Goal: Information Seeking & Learning: Learn about a topic

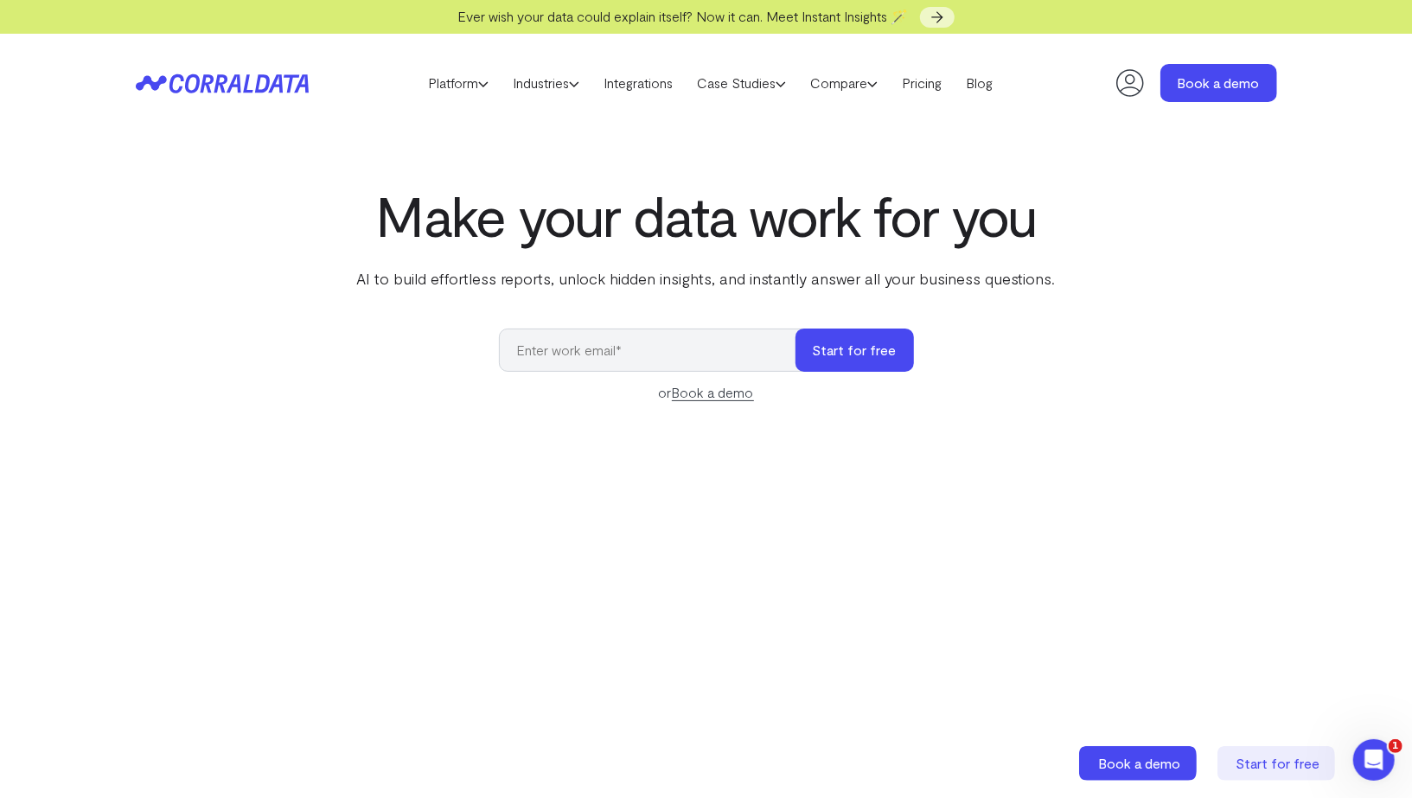
click at [934, 67] on header "Platform AI Reporting Use AI to effortlessly answer any business questions from…" at bounding box center [706, 83] width 1141 height 99
click at [934, 73] on link "Pricing" at bounding box center [922, 83] width 64 height 26
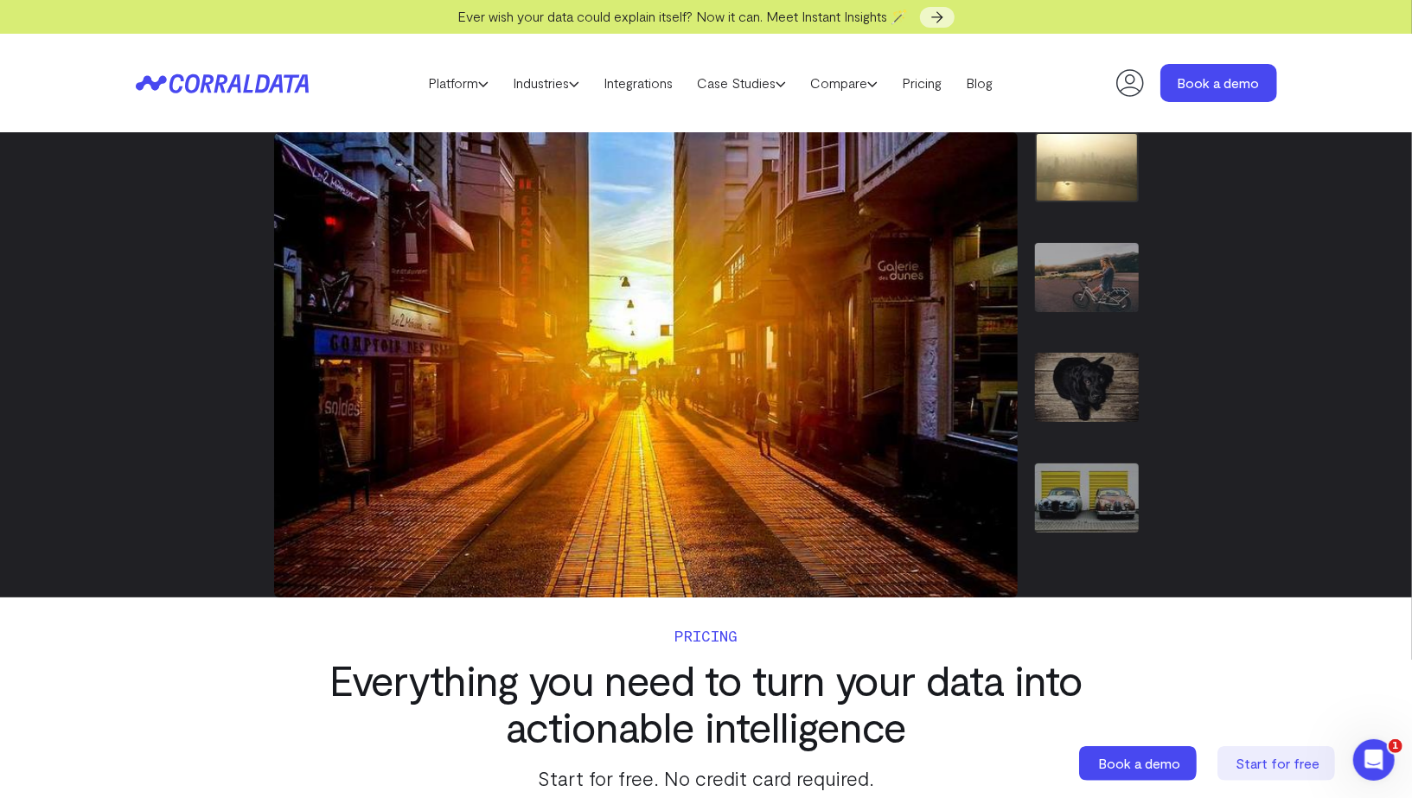
click at [1096, 188] on img "1 / 7" at bounding box center [1087, 167] width 104 height 70
click at [1096, 279] on img "2 / 7" at bounding box center [1087, 277] width 104 height 69
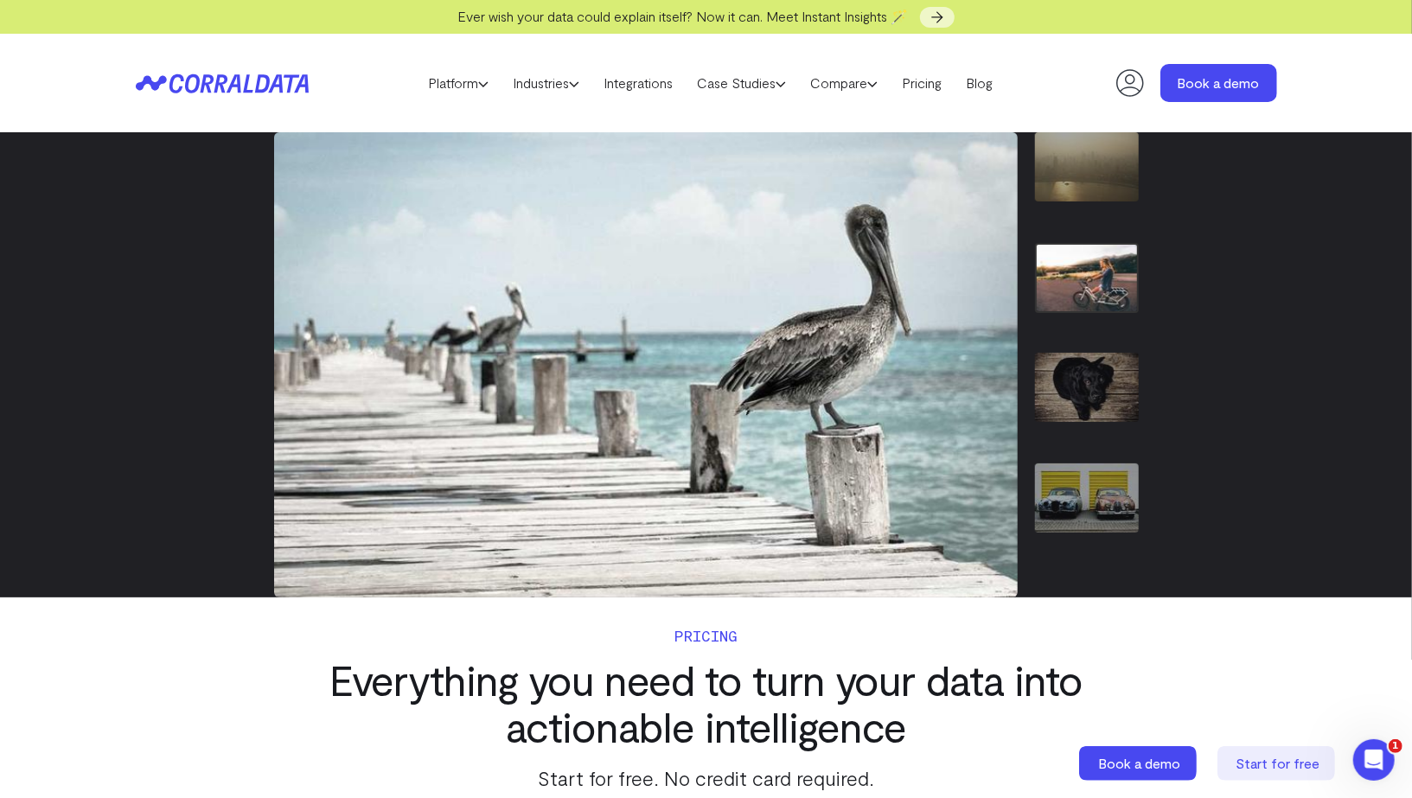
click at [1083, 378] on img "3 / 7" at bounding box center [1087, 387] width 104 height 69
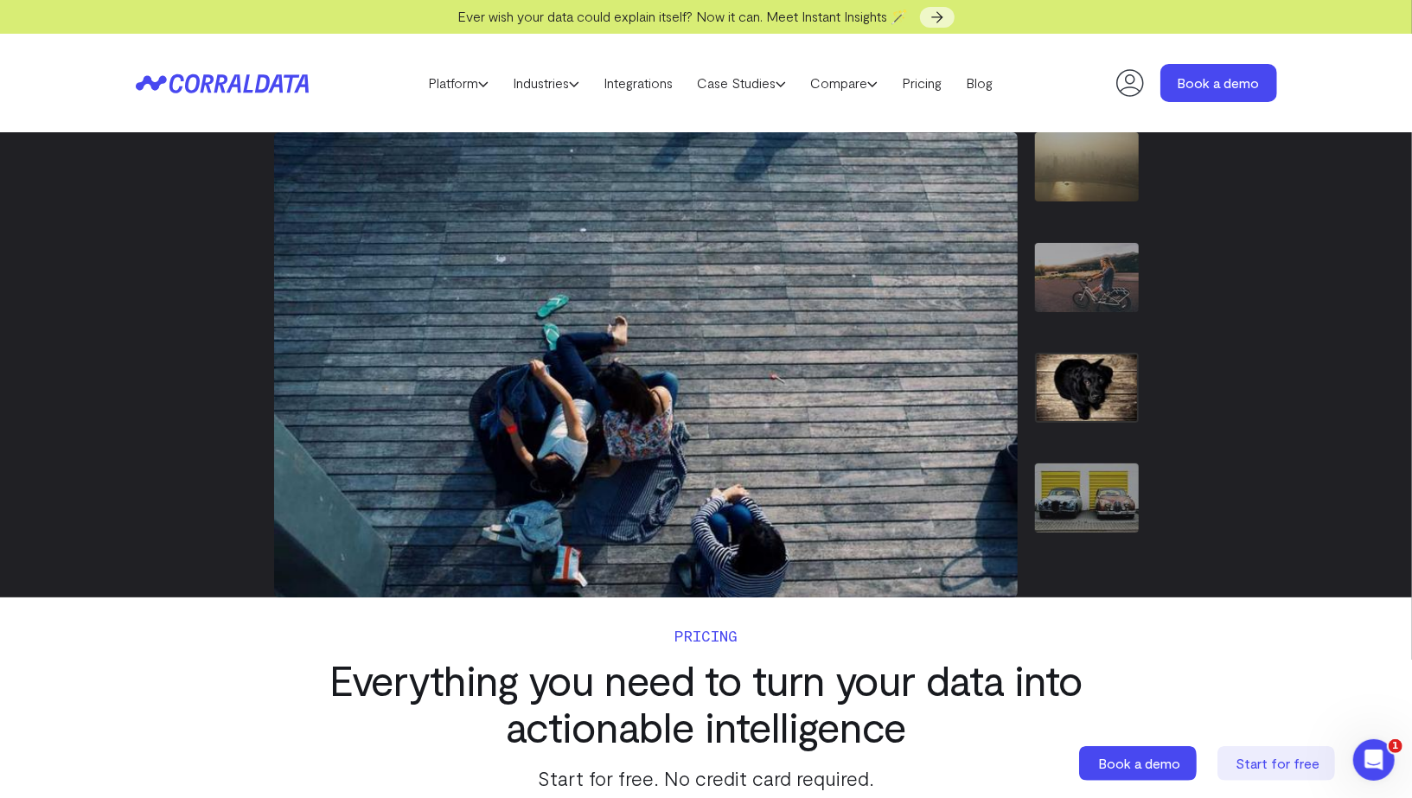
click at [1077, 494] on img "4 / 7" at bounding box center [1087, 497] width 104 height 69
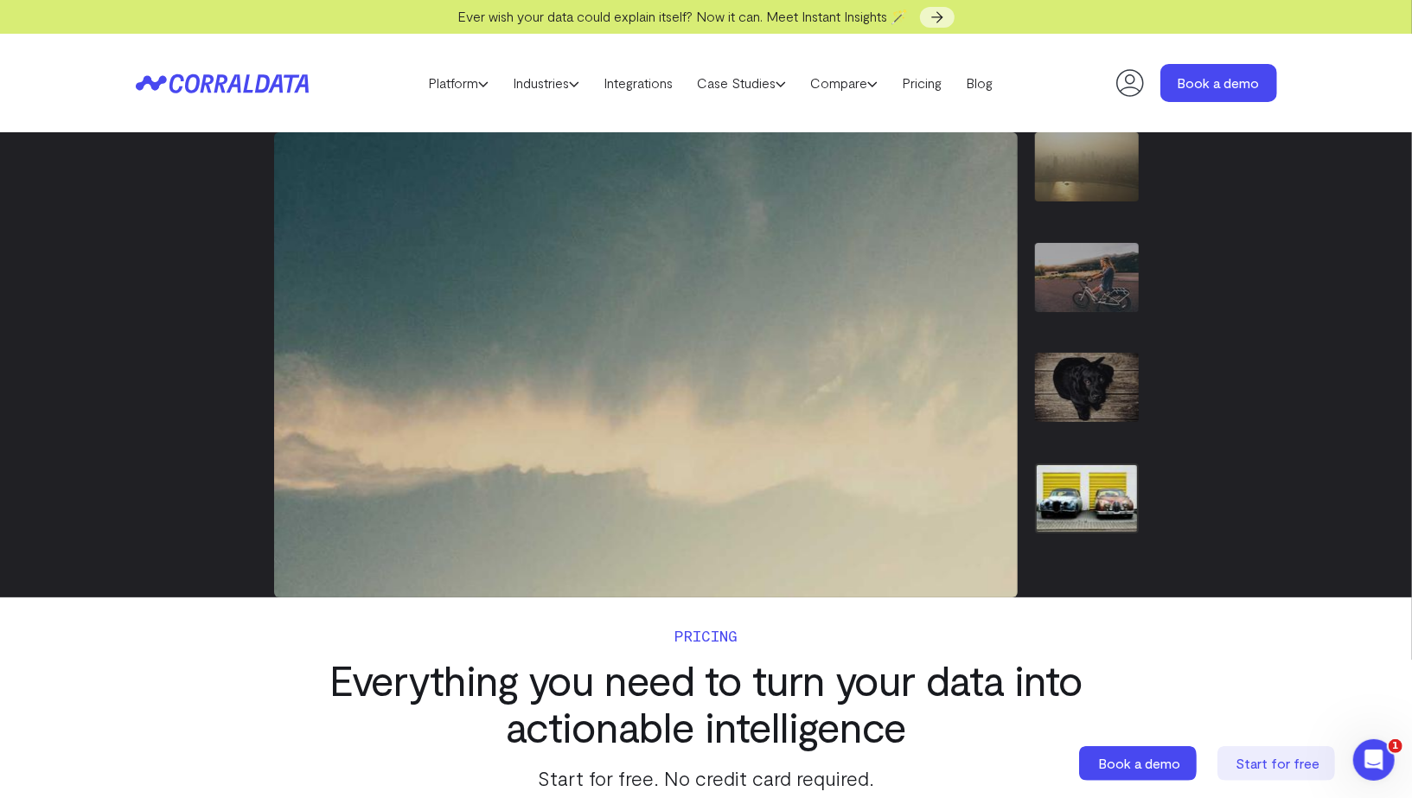
click at [1081, 287] on img "2 / 7" at bounding box center [1087, 277] width 104 height 69
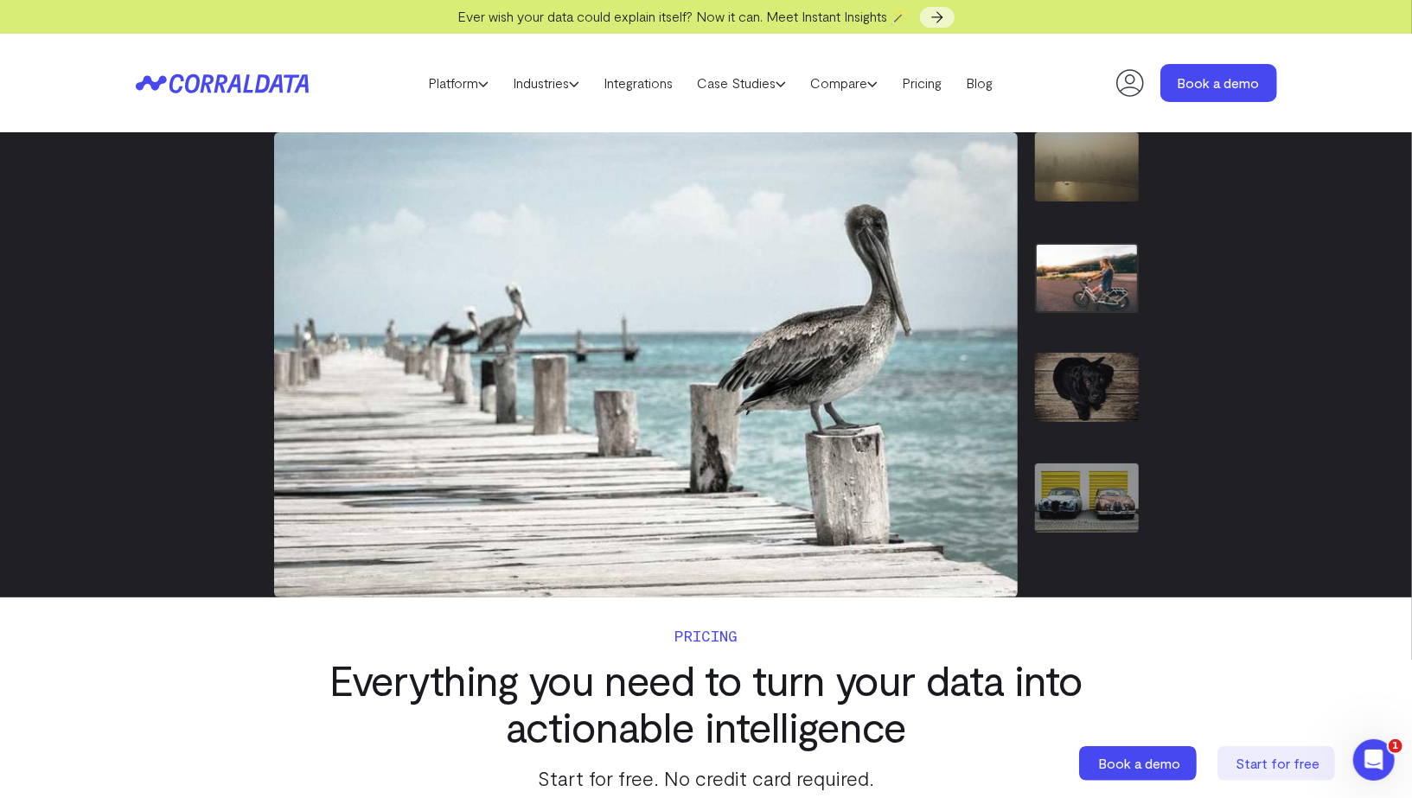
click at [1078, 367] on img "3 / 7" at bounding box center [1087, 387] width 104 height 69
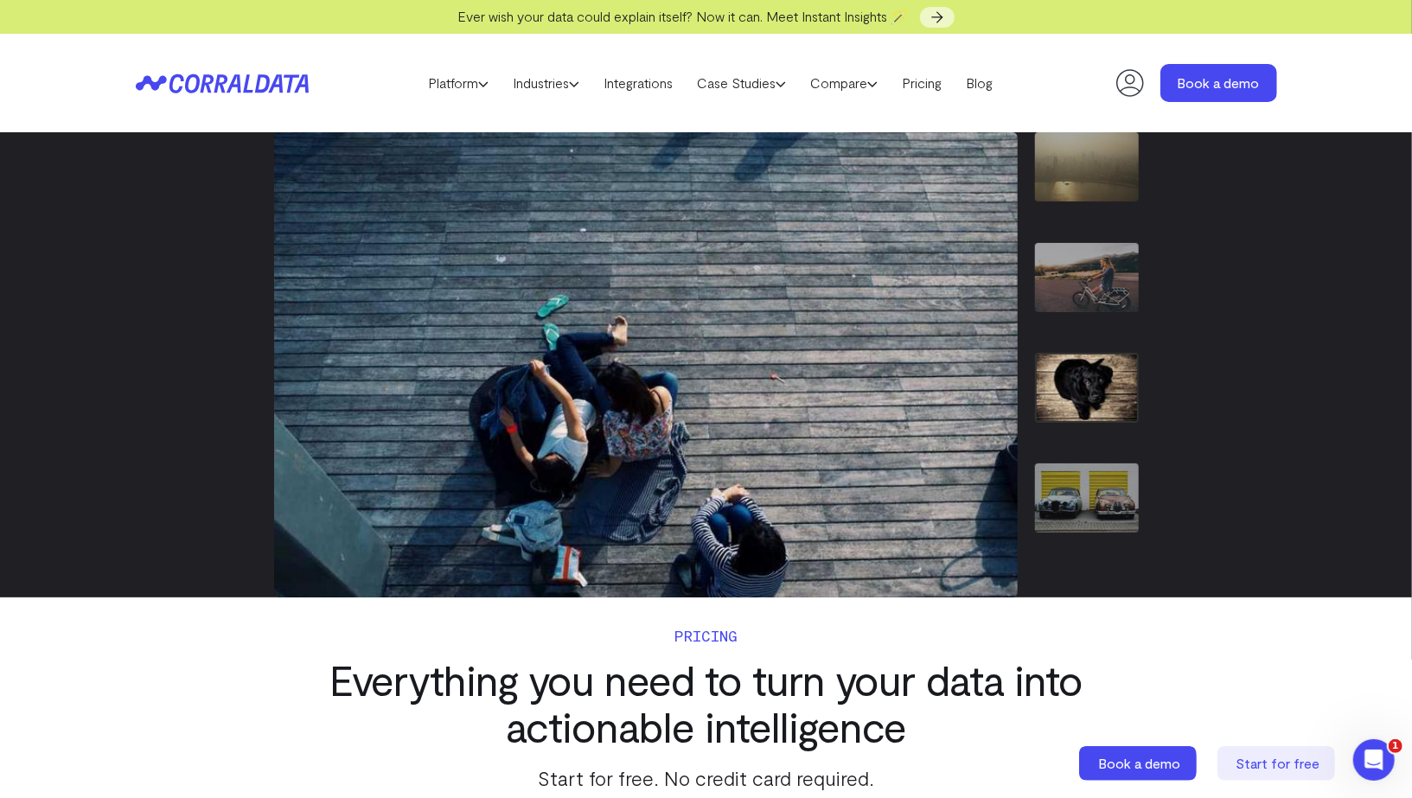
click at [1083, 463] on img "4 / 7" at bounding box center [1087, 497] width 104 height 69
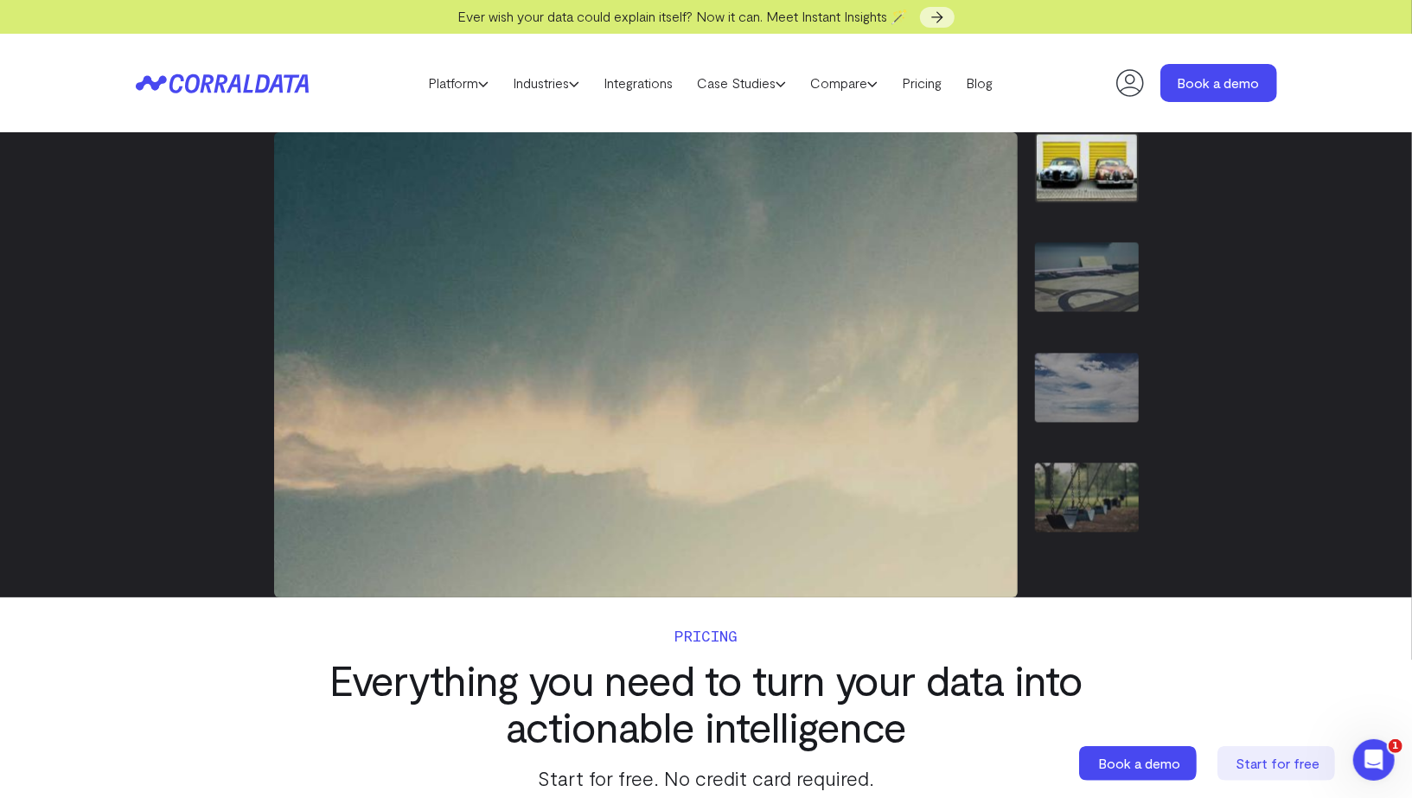
click at [1093, 400] on img "6 / 7" at bounding box center [1087, 387] width 104 height 69
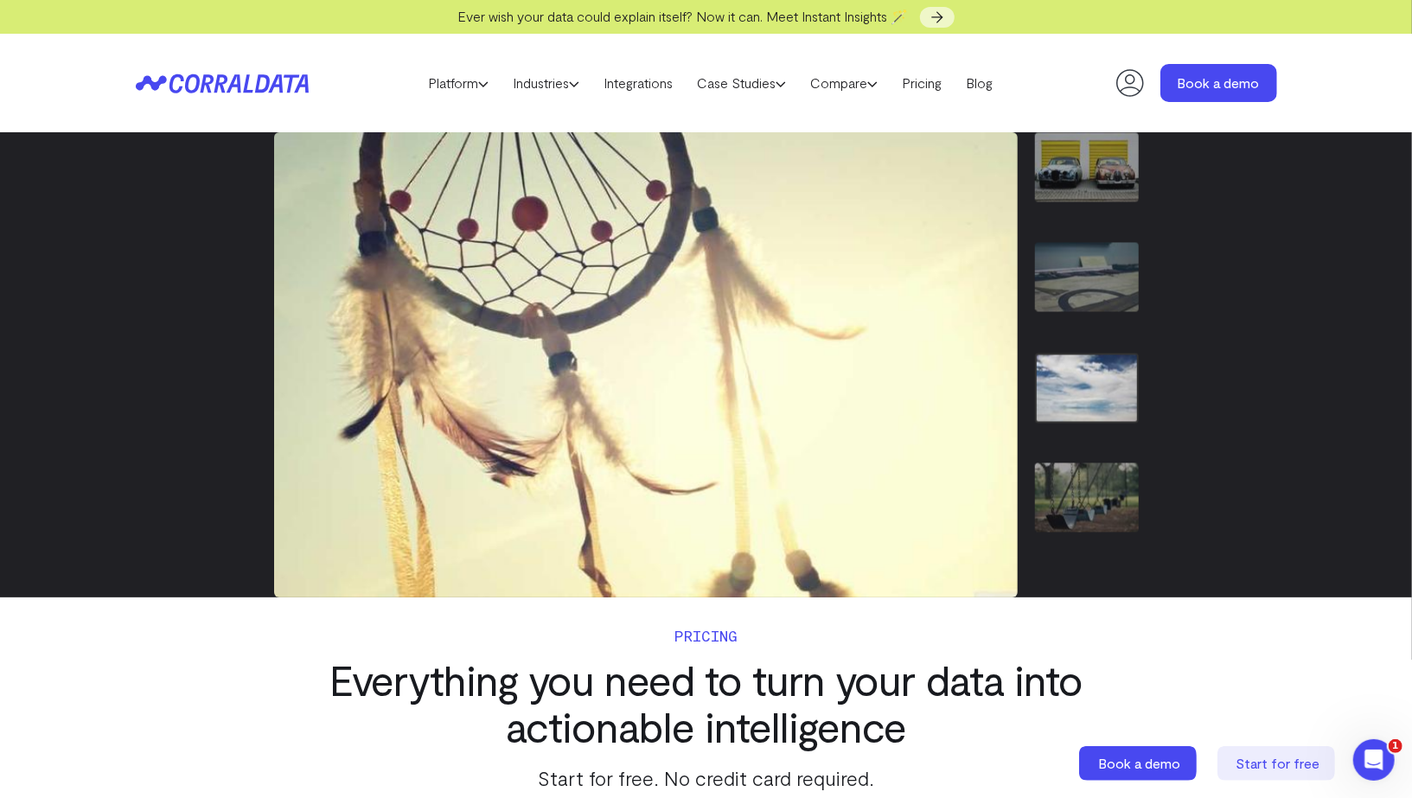
click at [1092, 486] on img "7 / 7" at bounding box center [1087, 497] width 104 height 69
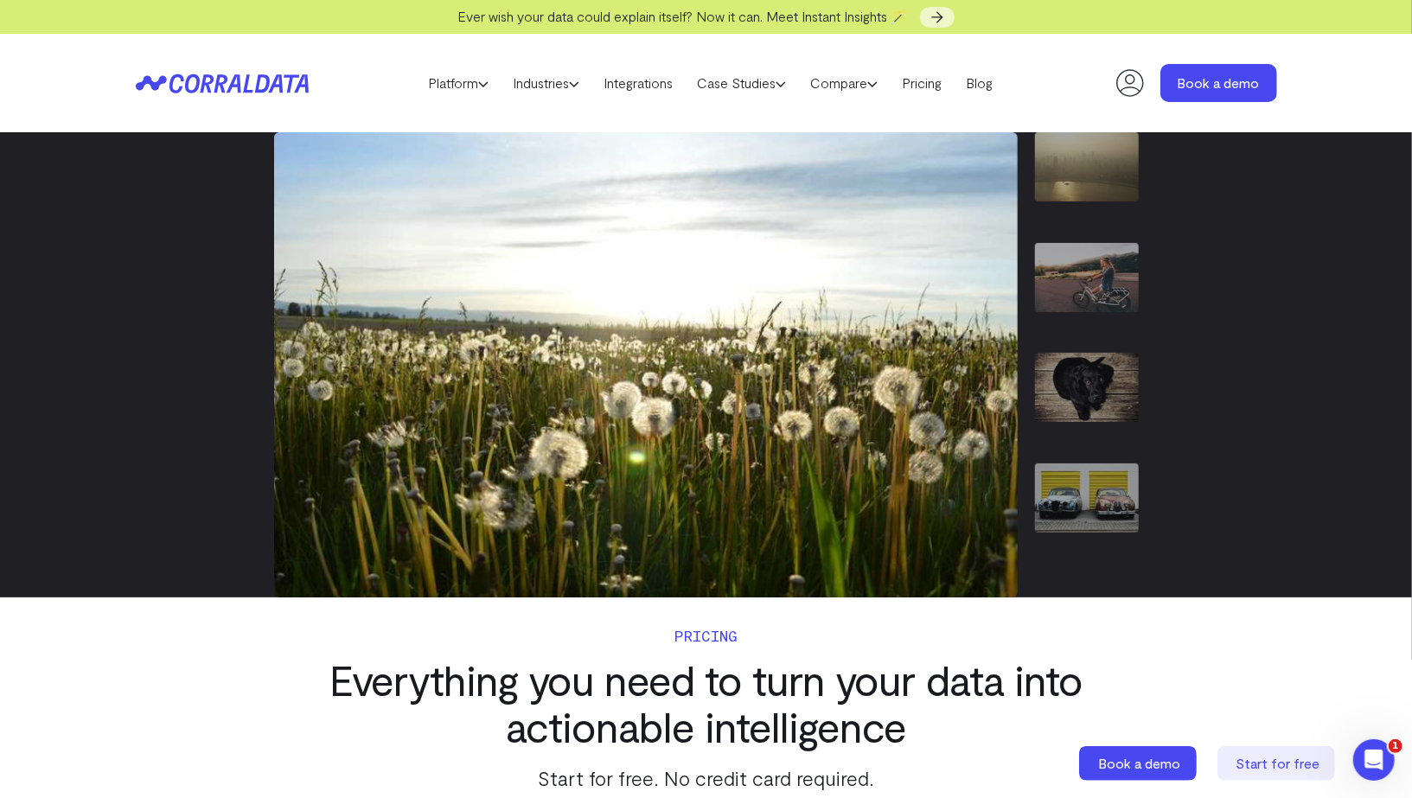
click at [1087, 204] on div "1 / 7" at bounding box center [1087, 183] width 104 height 102
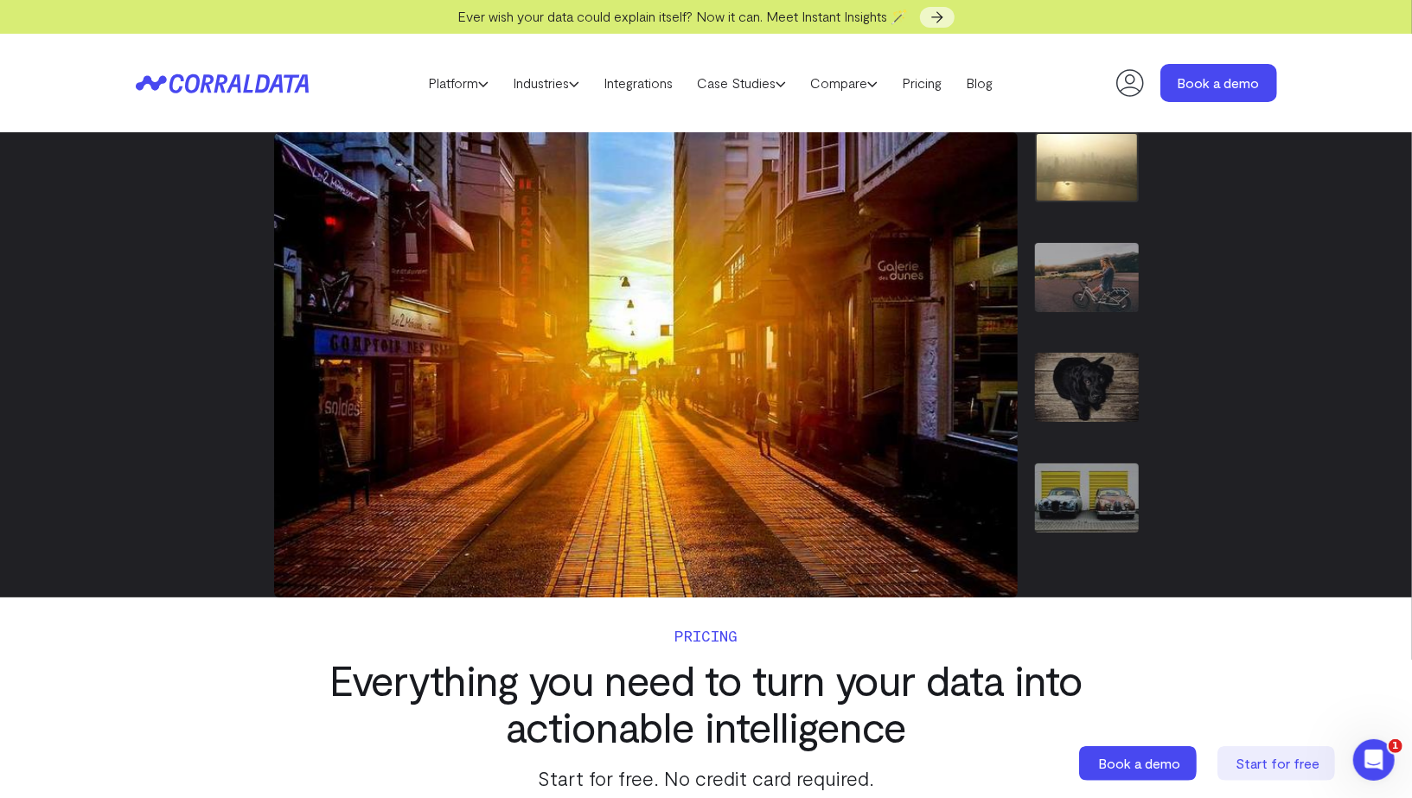
click at [1087, 280] on img "2 / 7" at bounding box center [1087, 277] width 104 height 69
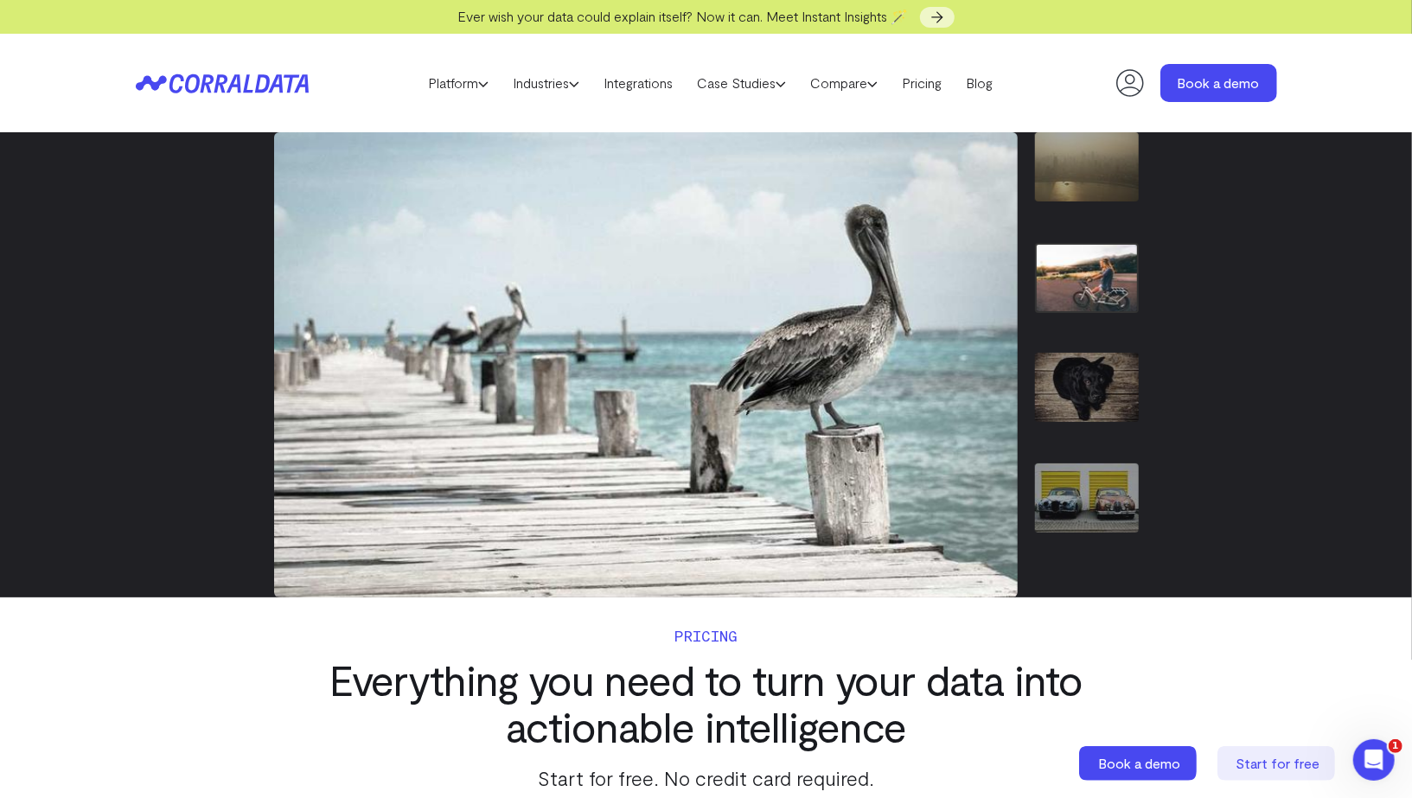
click at [1076, 360] on img "3 / 7" at bounding box center [1087, 387] width 104 height 69
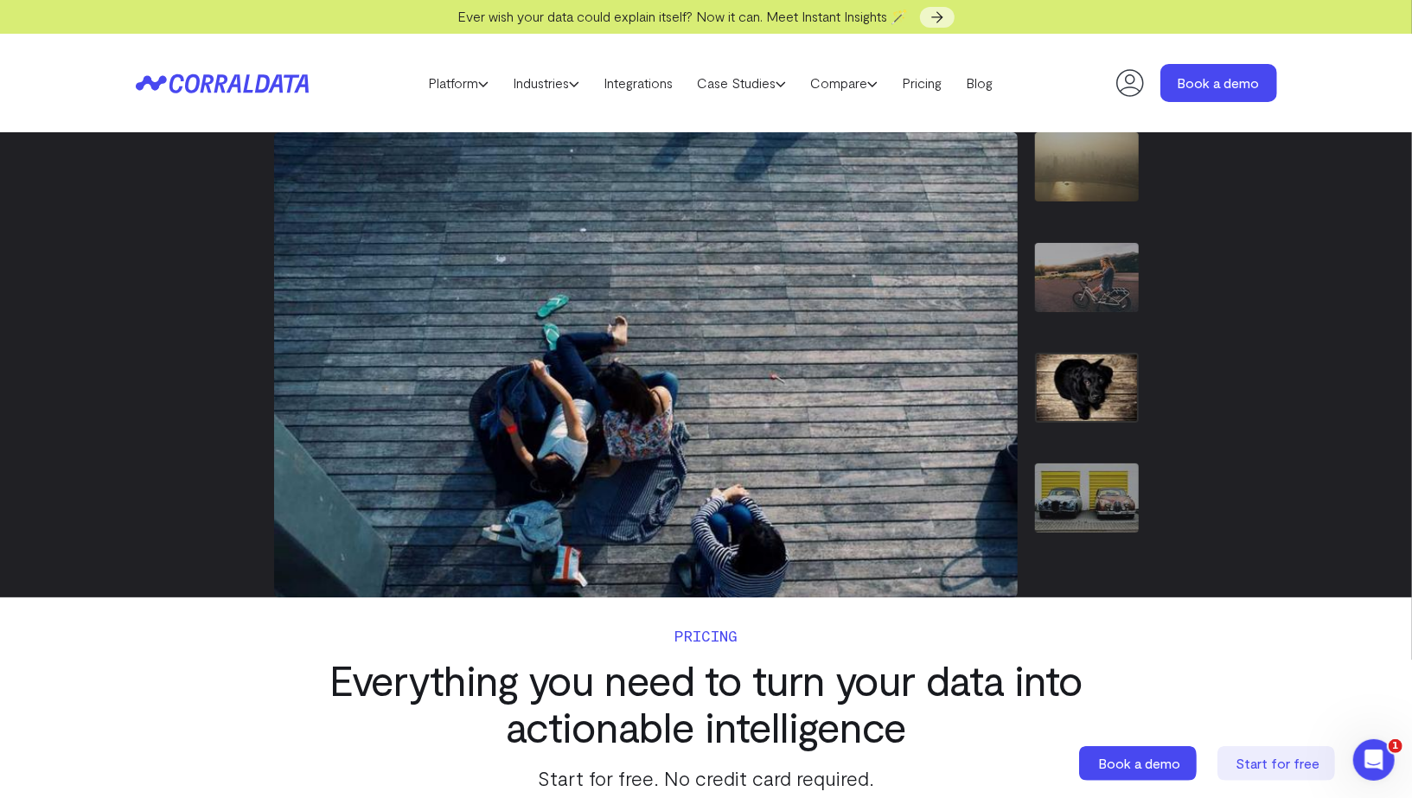
click at [1086, 481] on img "4 / 7" at bounding box center [1087, 497] width 104 height 69
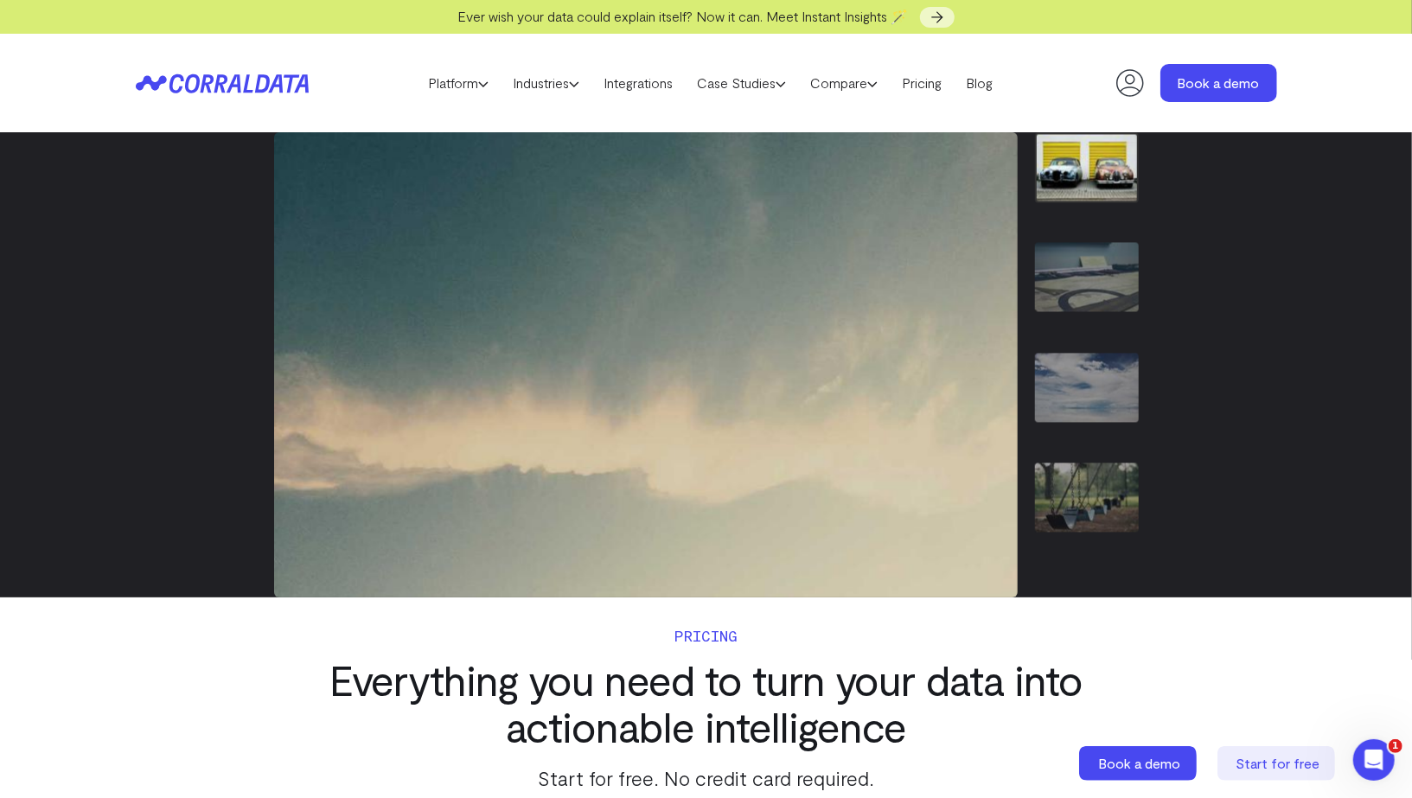
click at [1069, 277] on img "5 / 7" at bounding box center [1087, 277] width 104 height 69
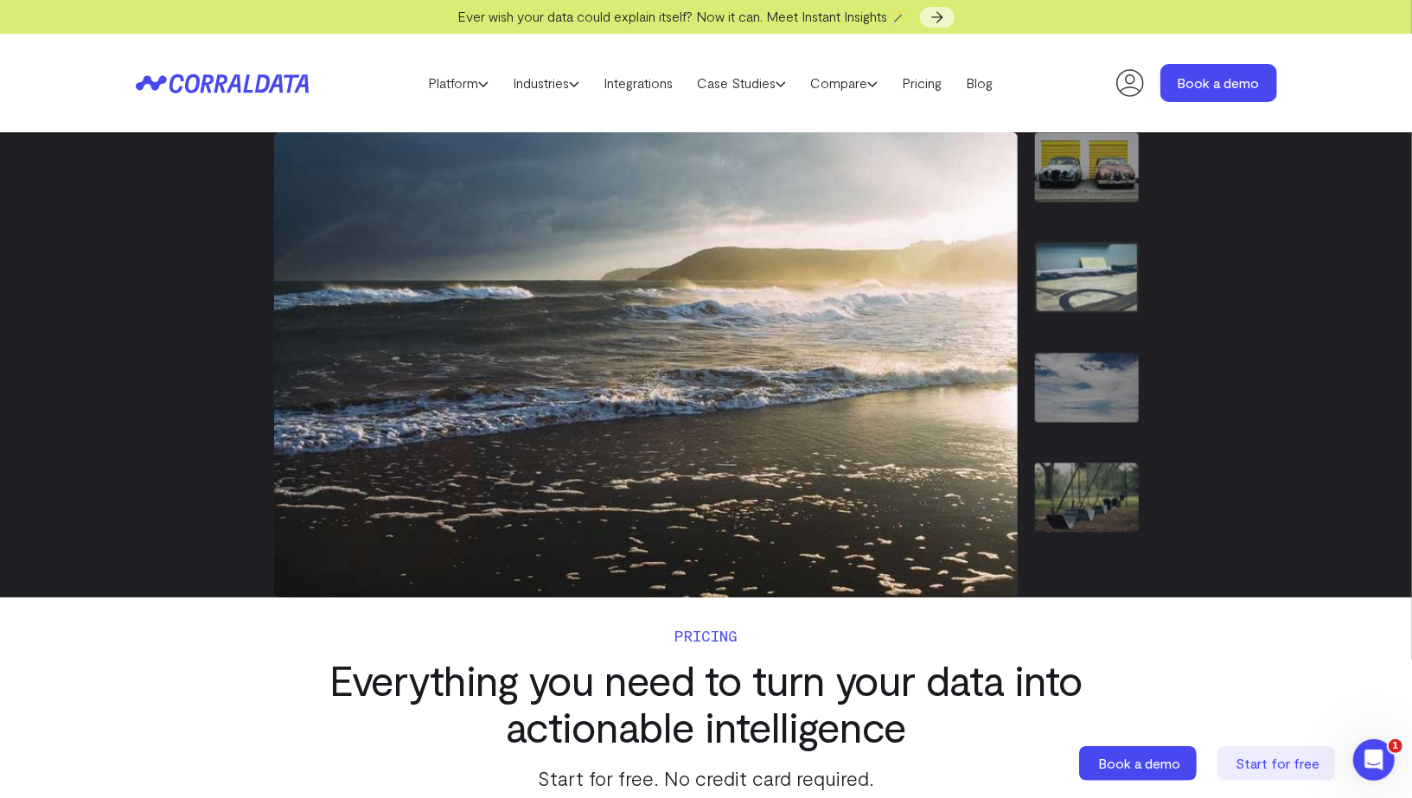
click at [1069, 396] on img "6 / 7" at bounding box center [1087, 387] width 104 height 69
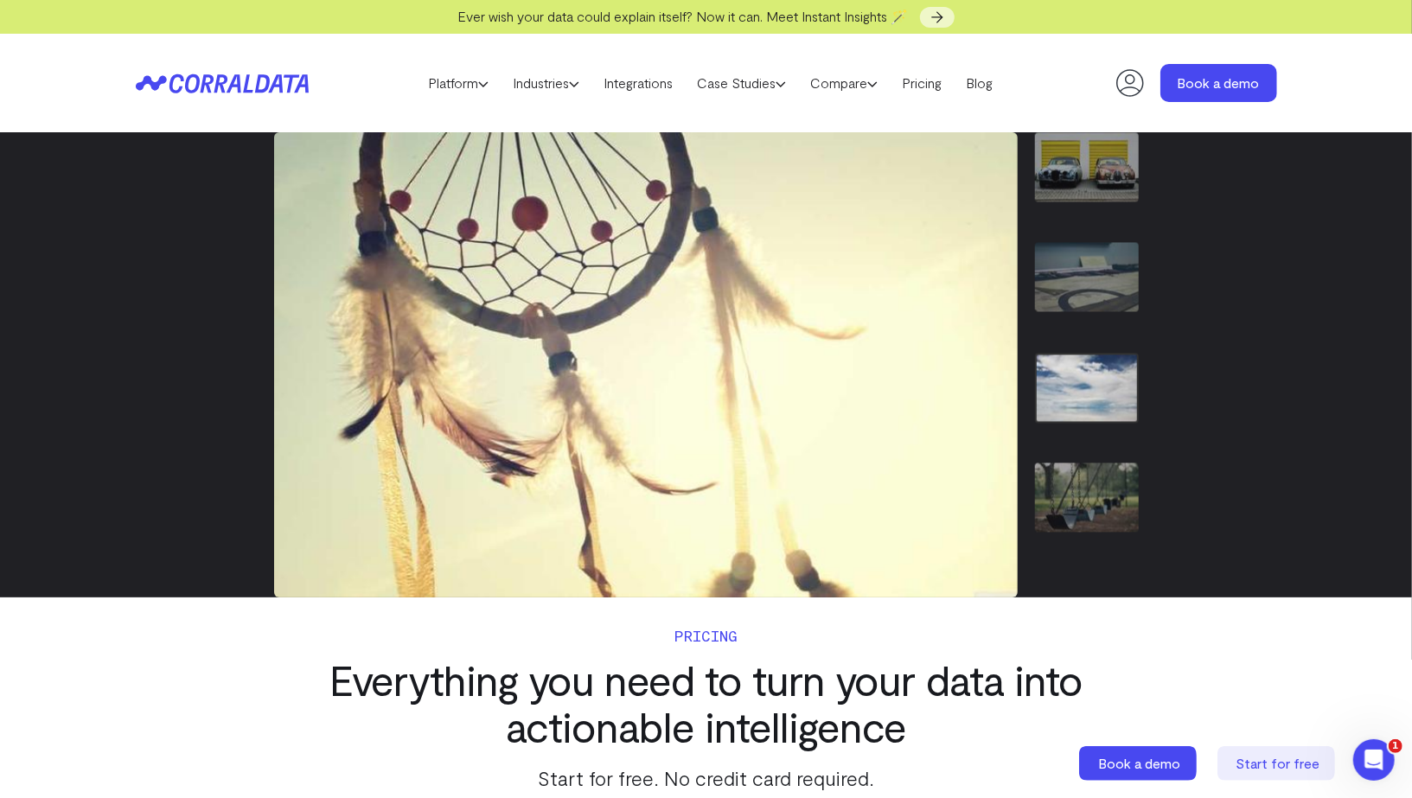
click at [1083, 471] on img "7 / 7" at bounding box center [1087, 497] width 104 height 69
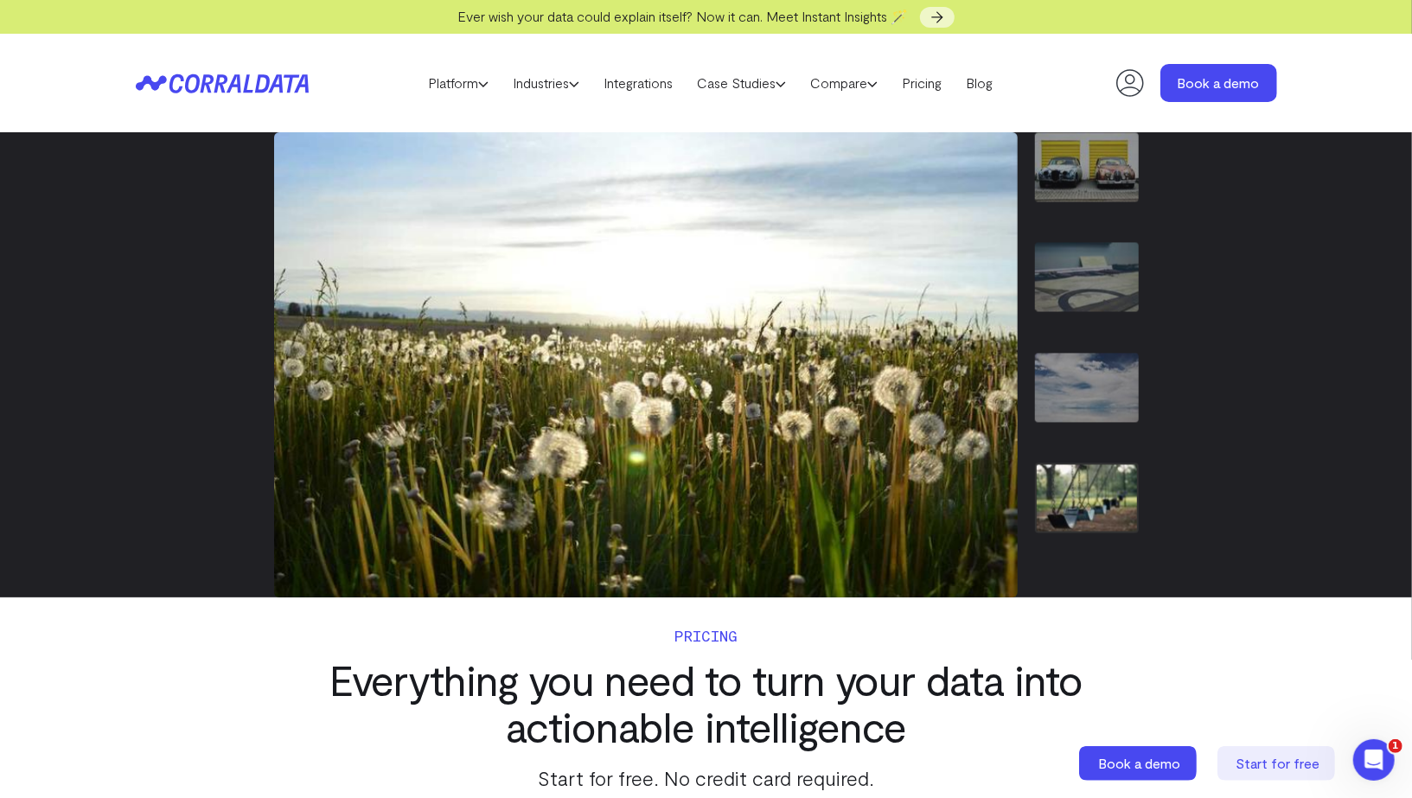
click at [1078, 289] on img "5 / 7" at bounding box center [1087, 277] width 104 height 69
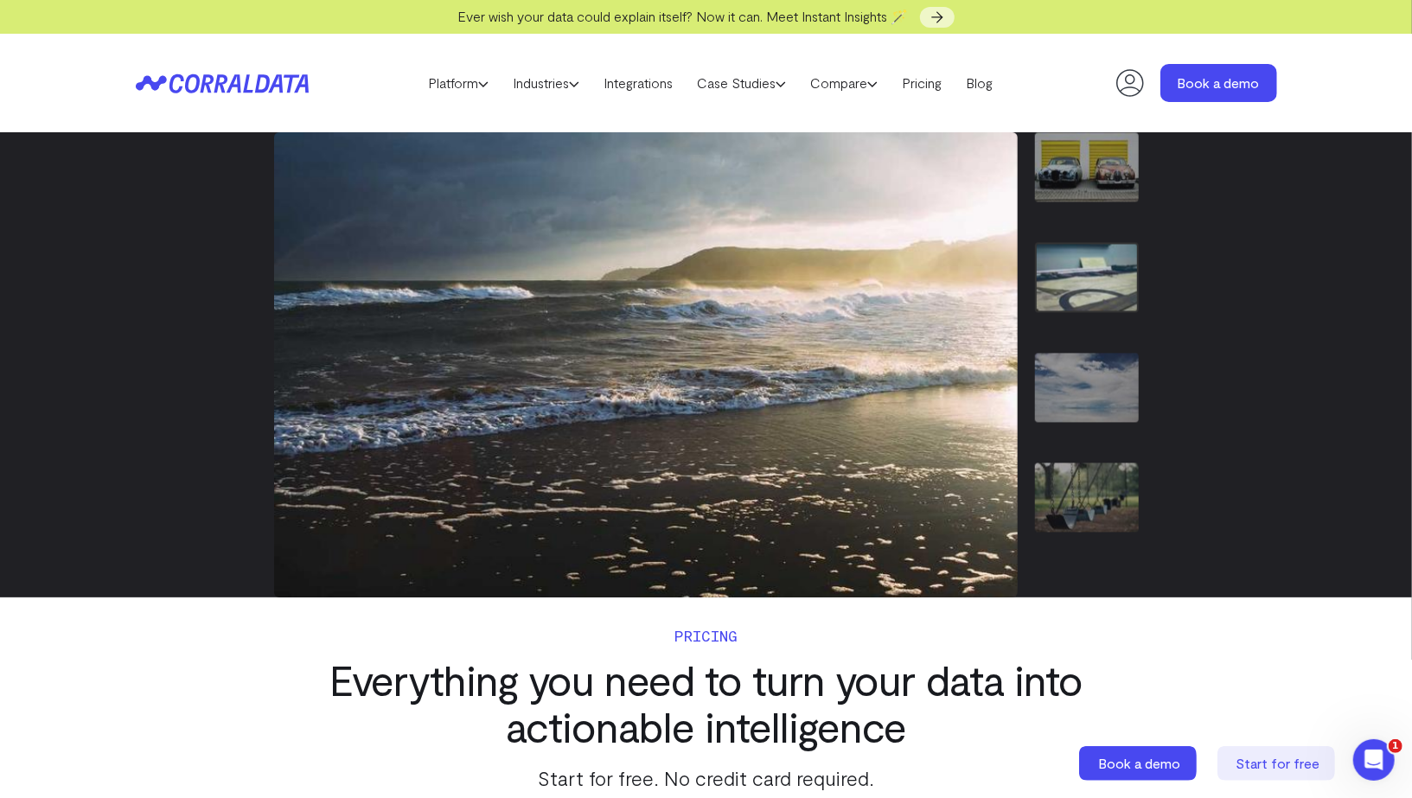
click at [1077, 160] on img "4 / 7" at bounding box center [1087, 166] width 104 height 69
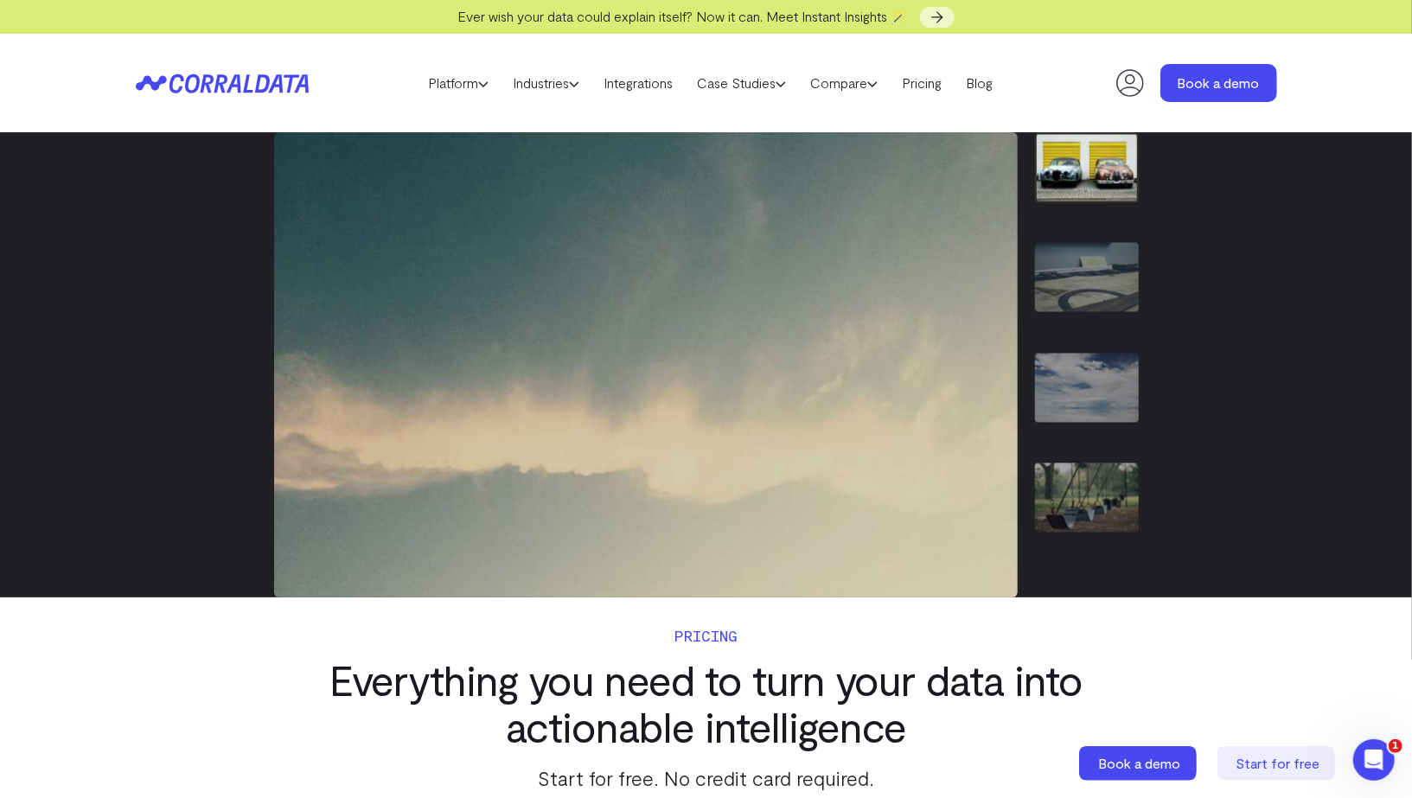
click at [1069, 191] on img "4 / 7" at bounding box center [1087, 167] width 104 height 70
click at [1068, 266] on img "5 / 7" at bounding box center [1087, 277] width 104 height 69
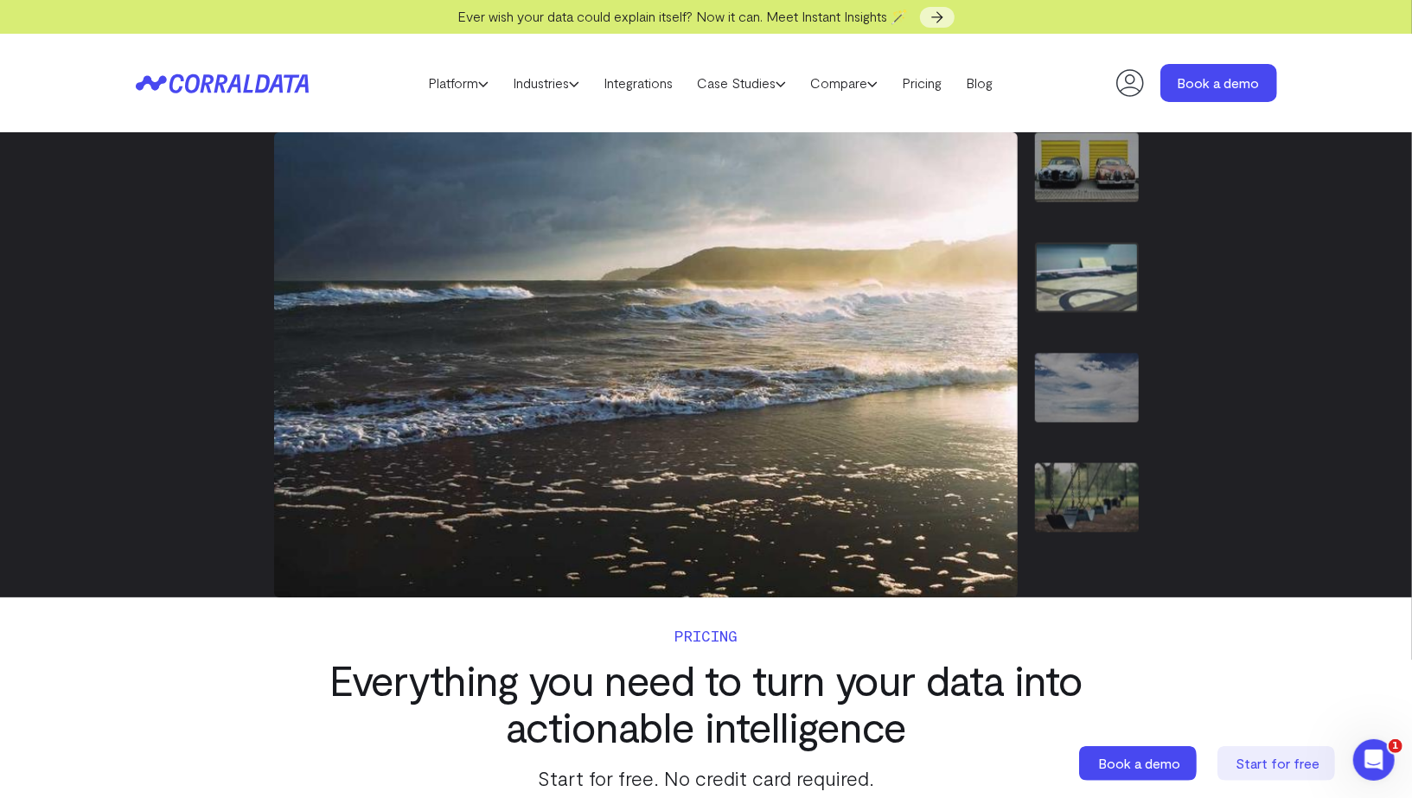
click at [1081, 358] on img "6 / 7" at bounding box center [1087, 387] width 104 height 69
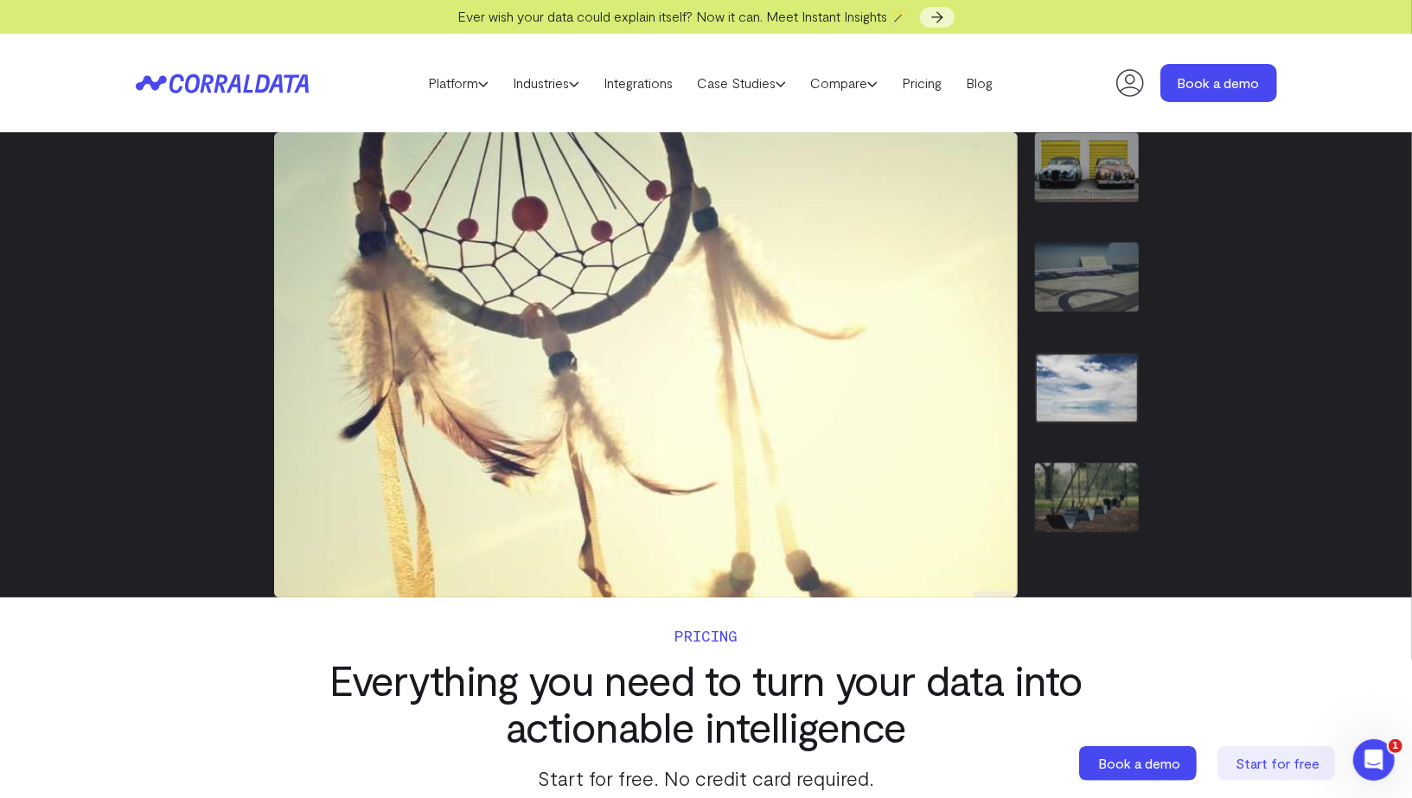
click at [1086, 471] on img "7 / 7" at bounding box center [1087, 497] width 104 height 69
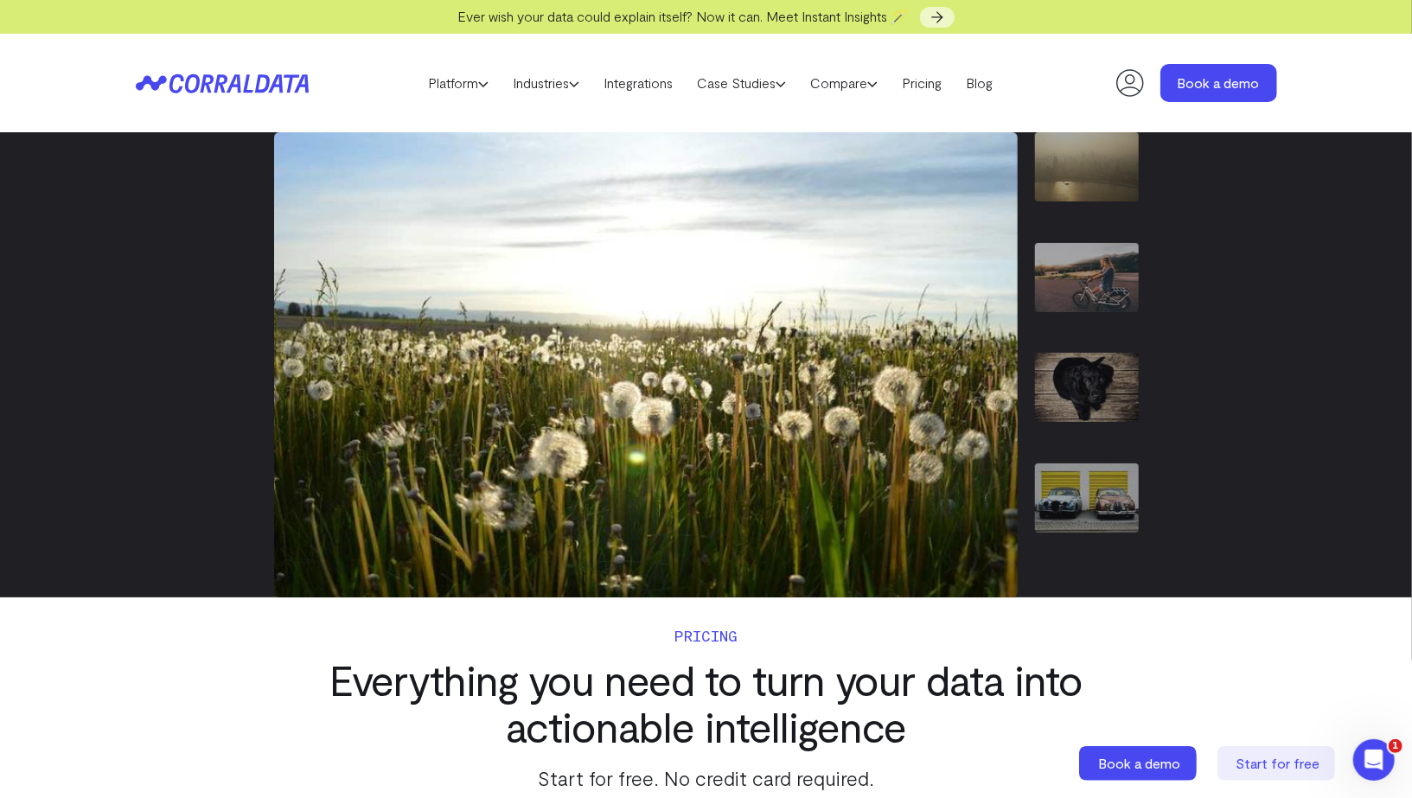
click at [1069, 169] on img "1 / 7" at bounding box center [1087, 166] width 104 height 69
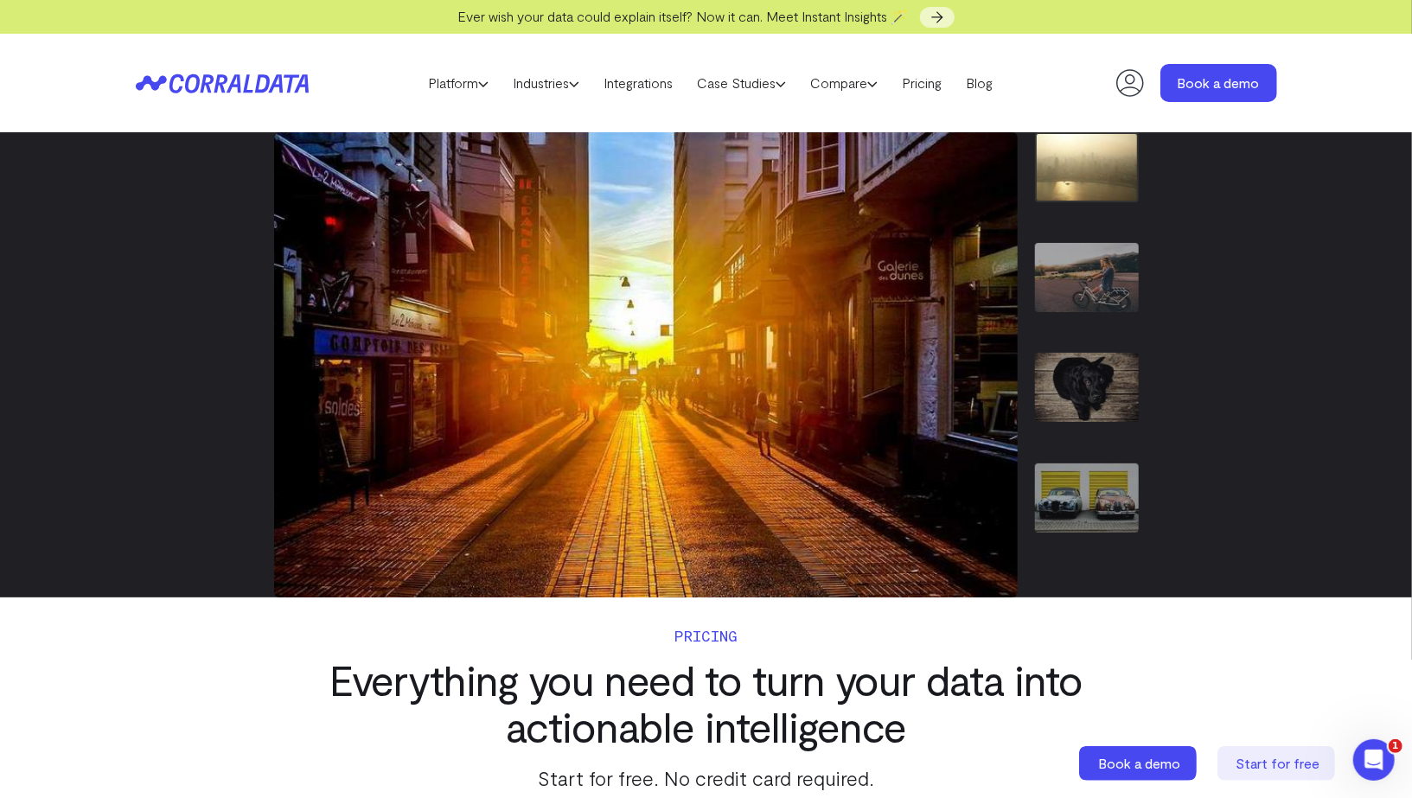
click at [1080, 309] on img "2 / 7" at bounding box center [1087, 277] width 104 height 69
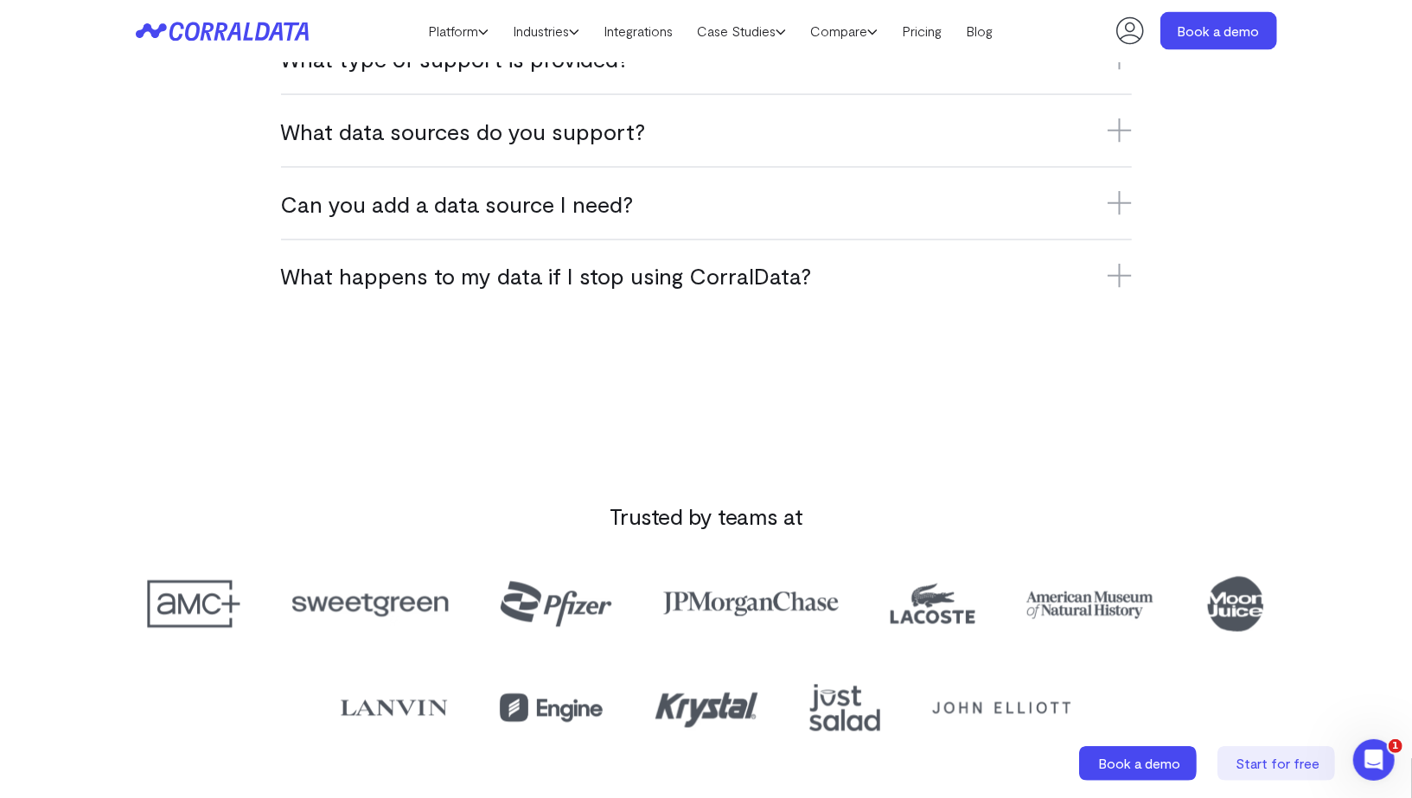
scroll to position [1132, 0]
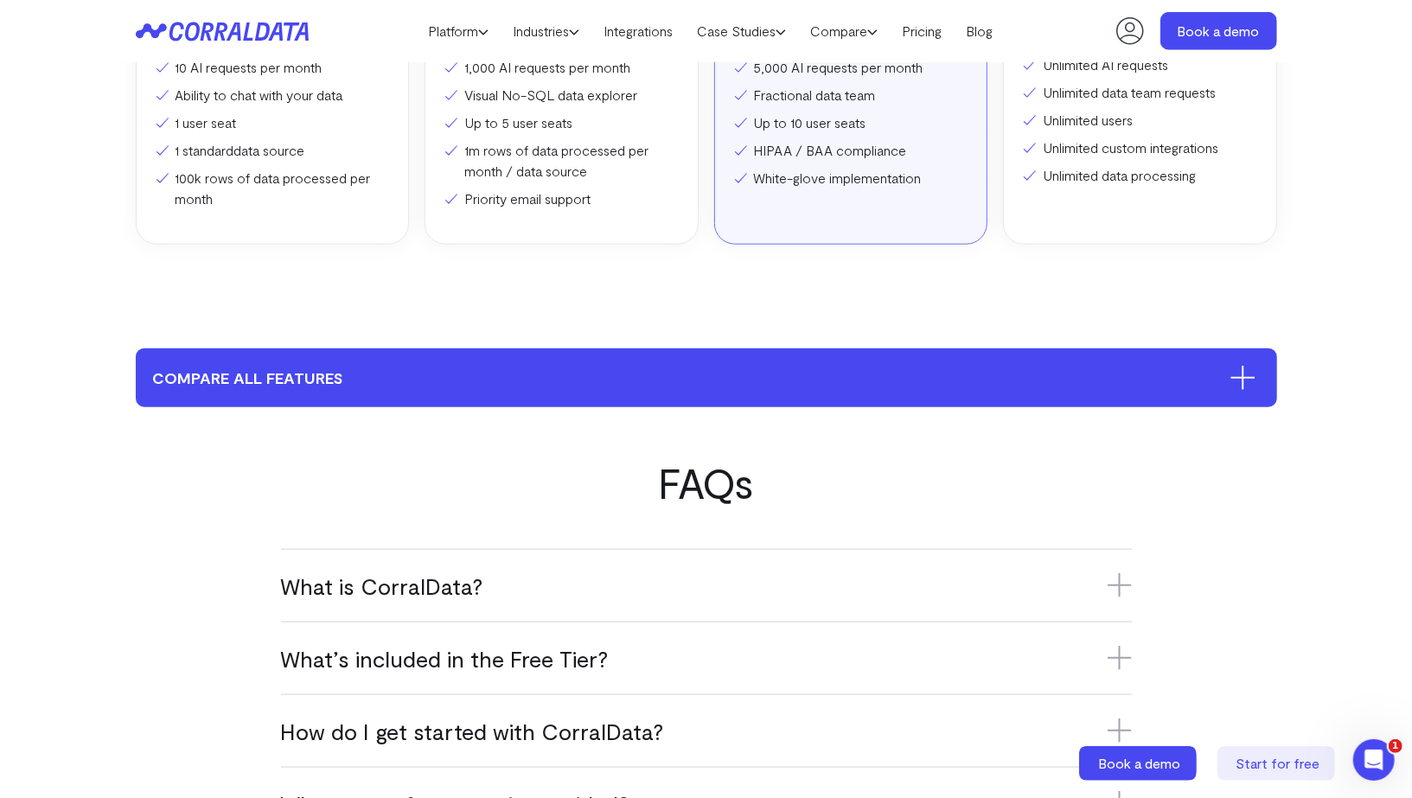
click at [1238, 373] on icon at bounding box center [1242, 378] width 25 height 24
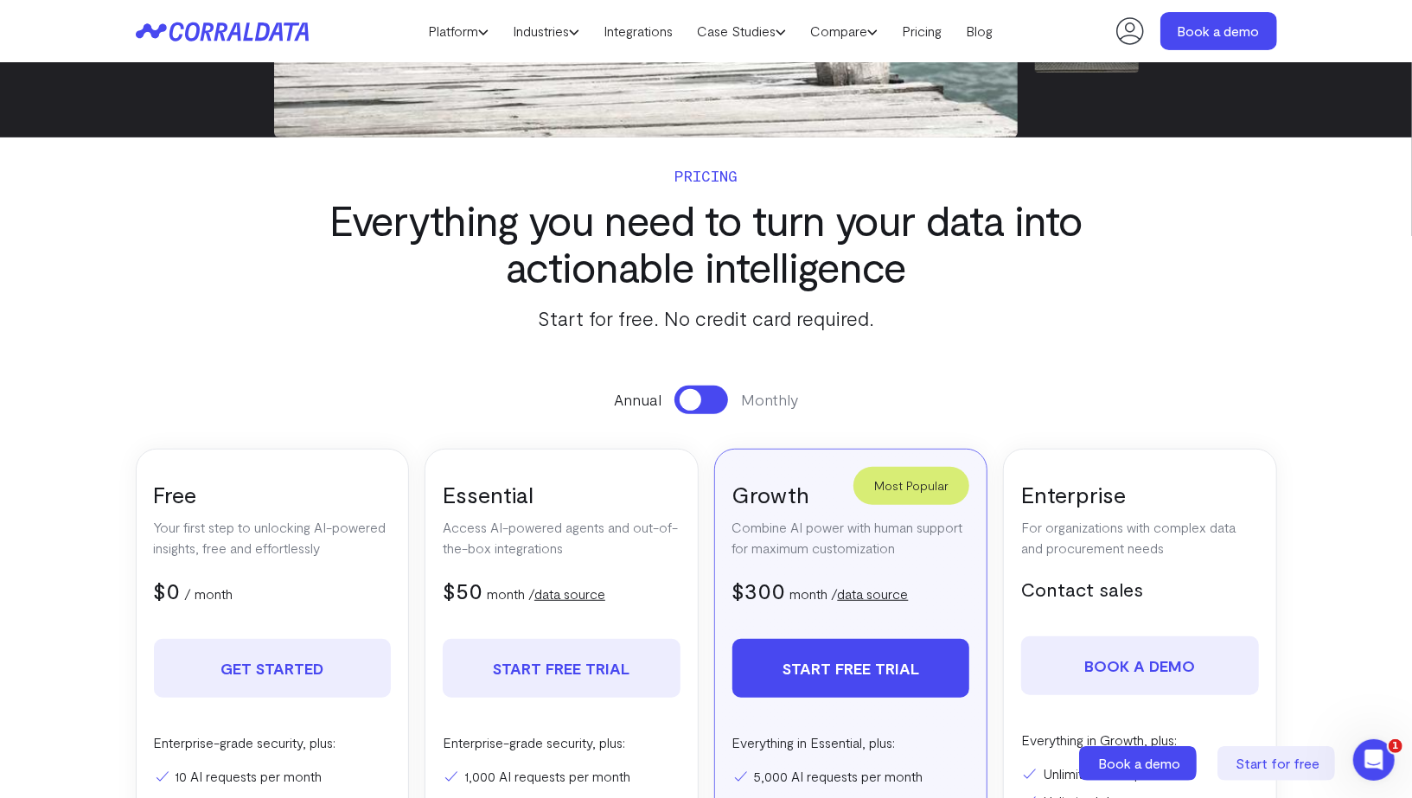
scroll to position [0, 0]
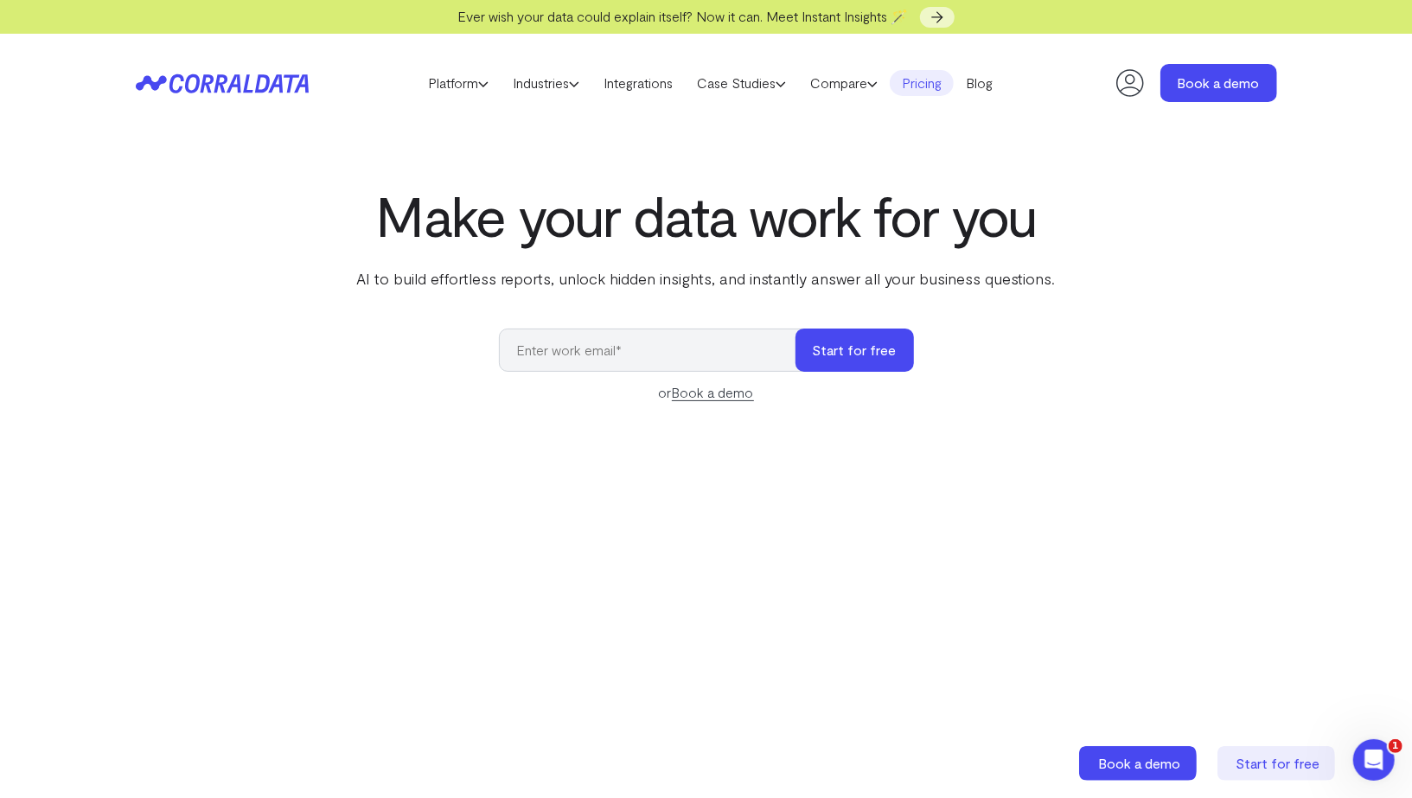
click at [932, 71] on link "Pricing" at bounding box center [922, 83] width 64 height 26
